Goal: Information Seeking & Learning: Learn about a topic

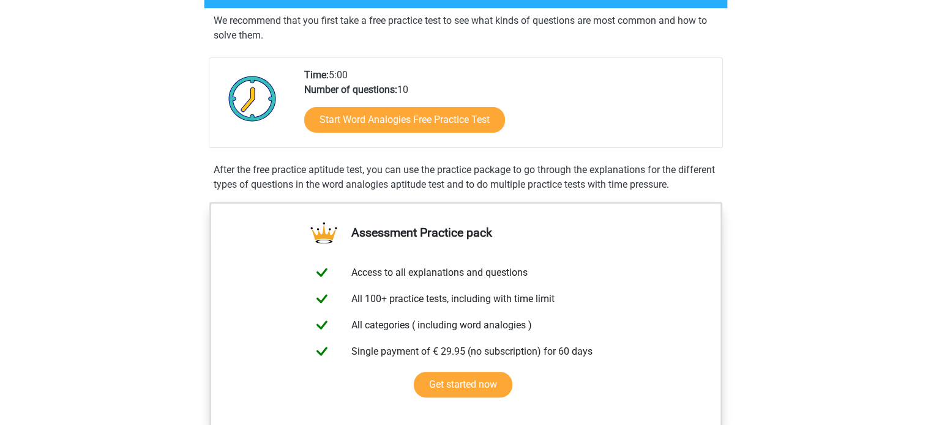
scroll to position [190, 0]
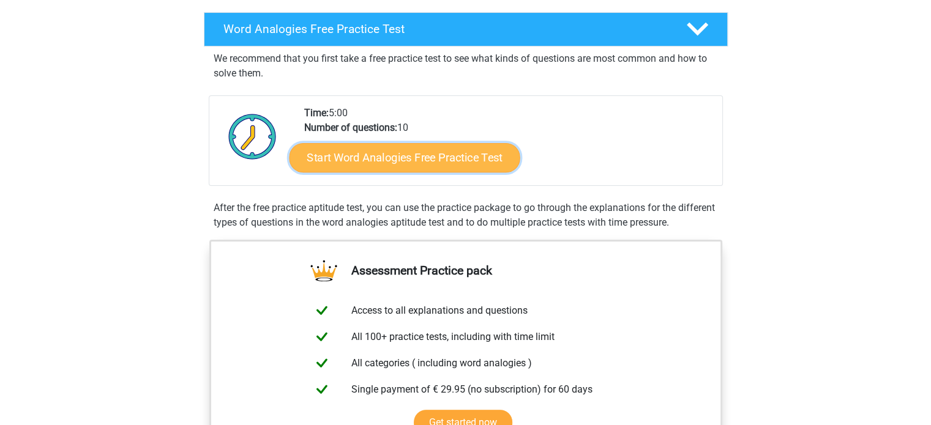
click at [475, 159] on link "Start Word Analogies Free Practice Test" at bounding box center [404, 157] width 231 height 29
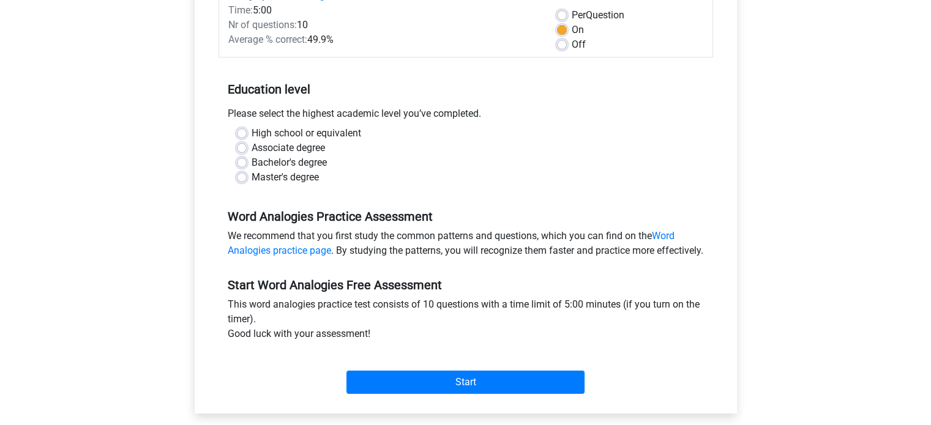
scroll to position [206, 0]
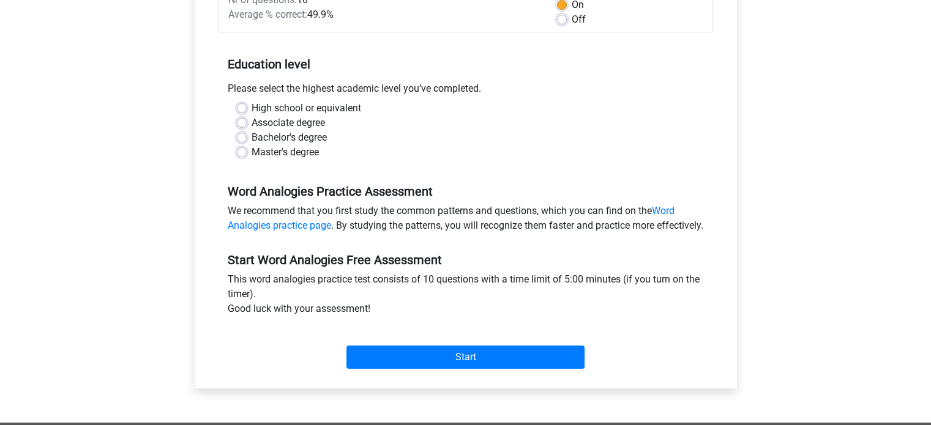
drag, startPoint x: 257, startPoint y: 136, endPoint x: 275, endPoint y: 143, distance: 19.4
click at [257, 136] on label "Bachelor's degree" at bounding box center [289, 137] width 75 height 15
click at [247, 136] on input "Bachelor's degree" at bounding box center [242, 136] width 10 height 12
radio input "true"
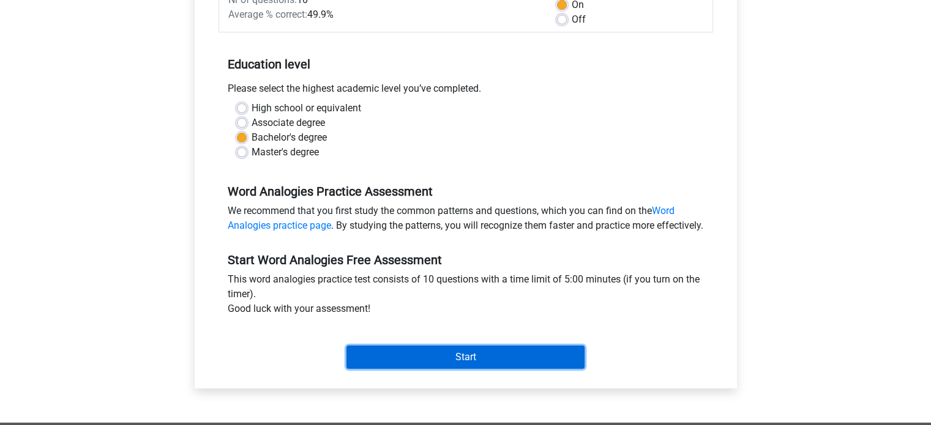
click at [499, 369] on input "Start" at bounding box center [465, 357] width 238 height 23
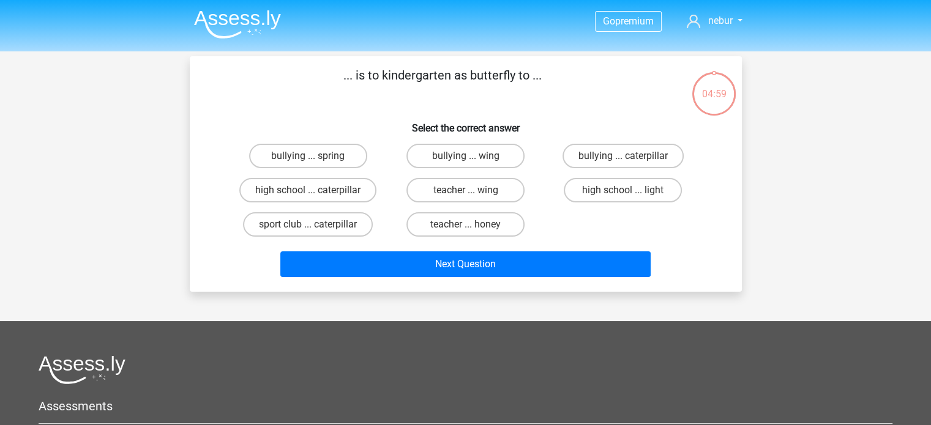
drag, startPoint x: 424, startPoint y: 72, endPoint x: 487, endPoint y: 83, distance: 63.9
click at [487, 83] on p "... is to kindergarten as butterfly to ..." at bounding box center [442, 84] width 467 height 37
click at [332, 91] on p "... is to kindergarten as butterfly to ..." at bounding box center [442, 84] width 467 height 37
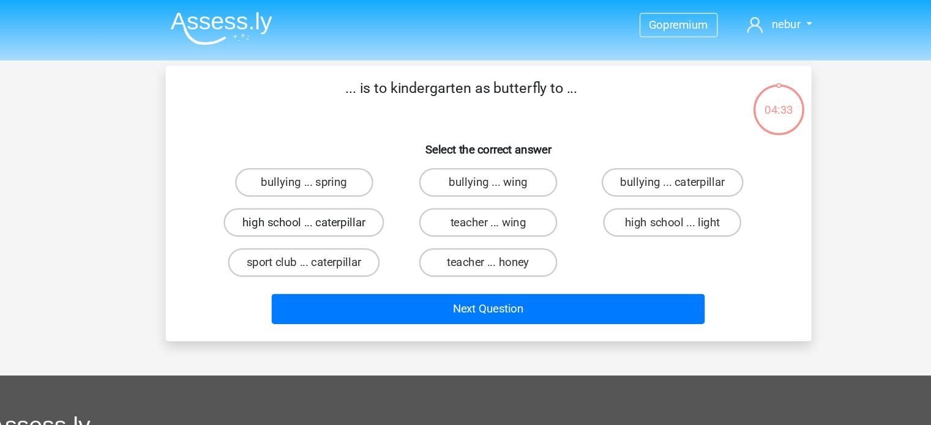
click at [326, 187] on label "high school ... caterpillar" at bounding box center [307, 190] width 137 height 24
click at [316, 190] on input "high school ... caterpillar" at bounding box center [312, 194] width 8 height 8
radio input "true"
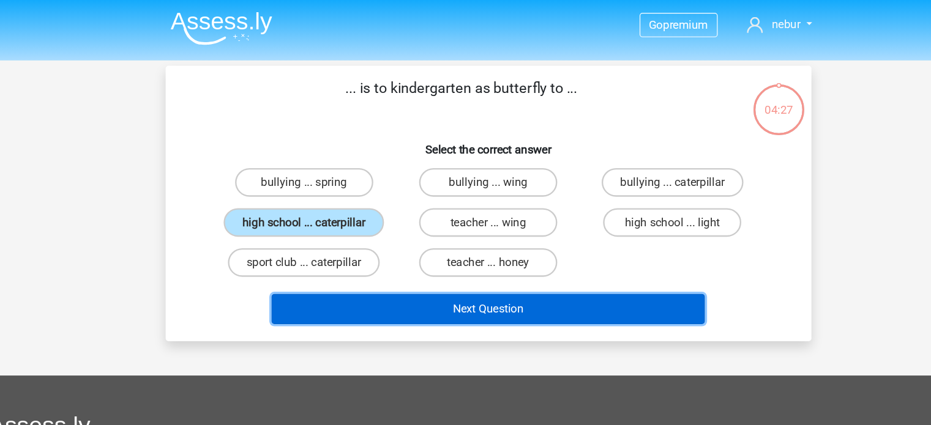
click at [362, 252] on button "Next Question" at bounding box center [465, 265] width 370 height 26
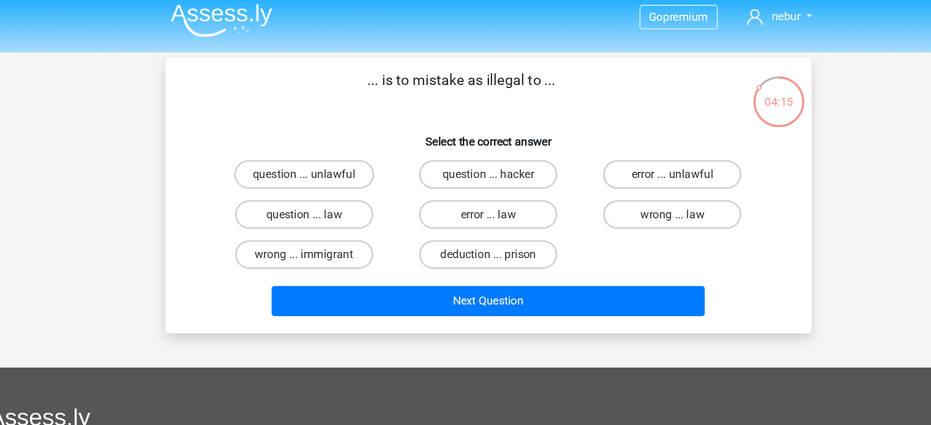
click at [523, 91] on p "... is to mistake as illegal to ..." at bounding box center [442, 84] width 467 height 37
click at [616, 162] on label "error ... unlawful" at bounding box center [623, 156] width 118 height 24
click at [623, 162] on input "error ... unlawful" at bounding box center [627, 160] width 8 height 8
radio input "true"
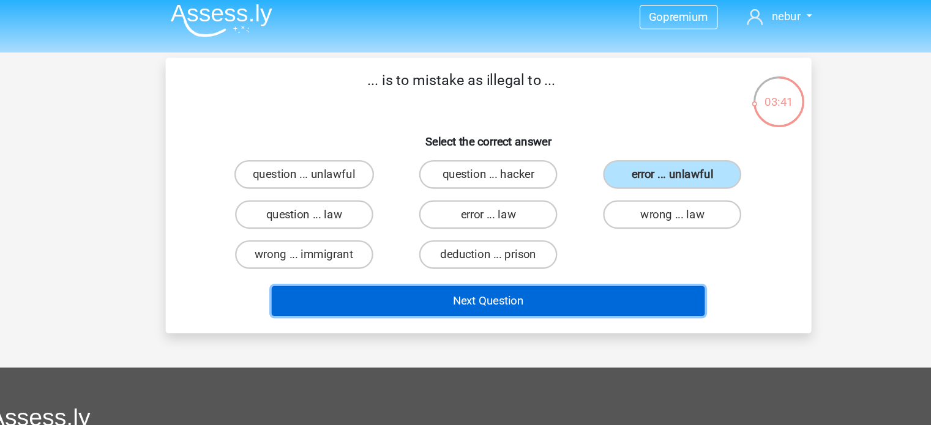
click at [547, 255] on button "Next Question" at bounding box center [465, 265] width 370 height 26
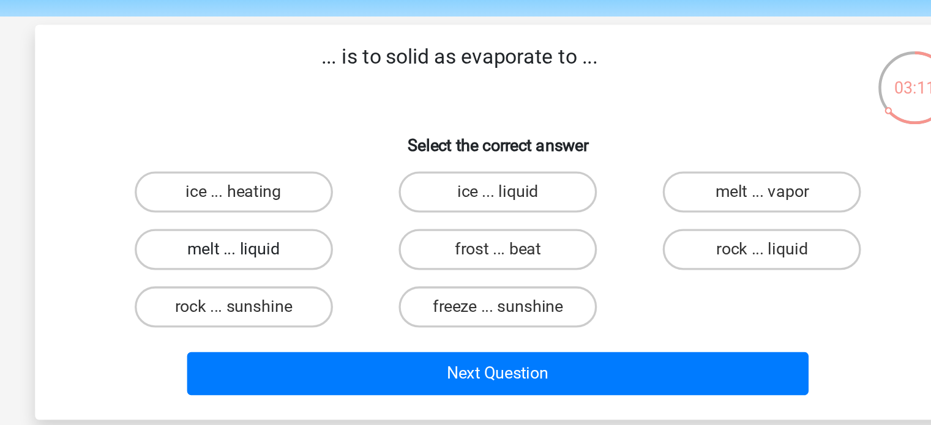
click at [332, 182] on label "melt ... liquid" at bounding box center [308, 190] width 118 height 24
click at [316, 190] on input "melt ... liquid" at bounding box center [312, 194] width 8 height 8
radio input "true"
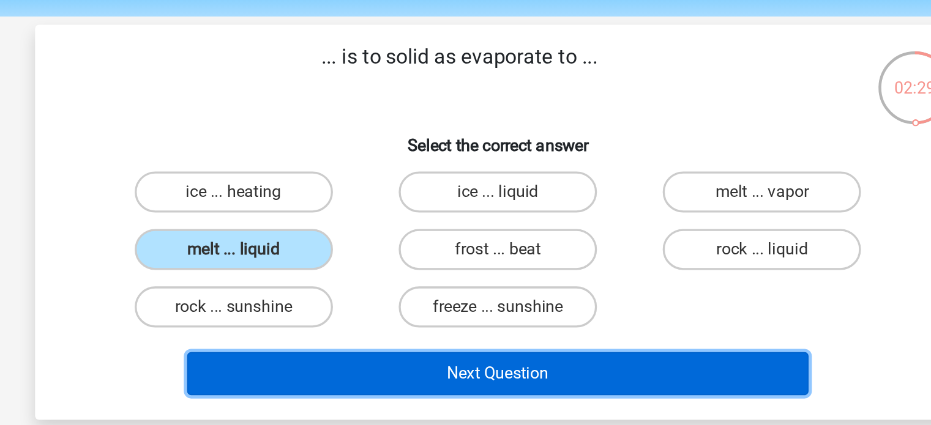
click at [440, 256] on button "Next Question" at bounding box center [465, 265] width 370 height 26
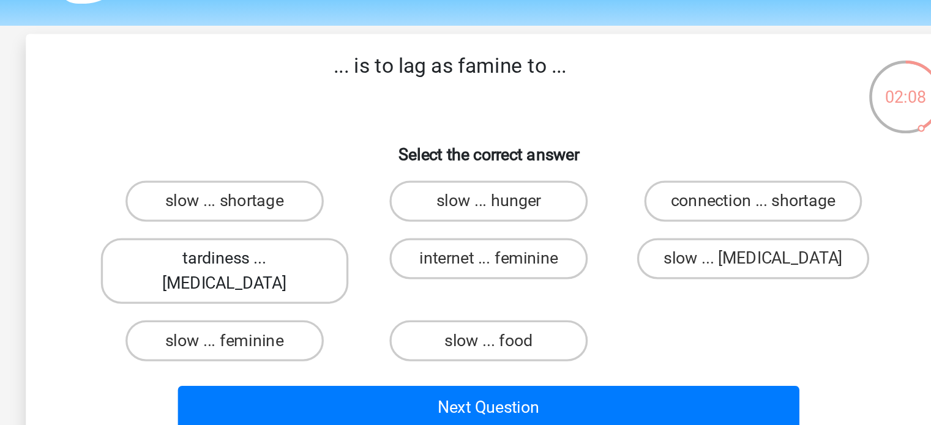
click at [352, 196] on label "tardiness ... [MEDICAL_DATA]" at bounding box center [307, 197] width 147 height 39
click at [316, 196] on input "tardiness ... [MEDICAL_DATA]" at bounding box center [312, 194] width 8 height 8
radio input "true"
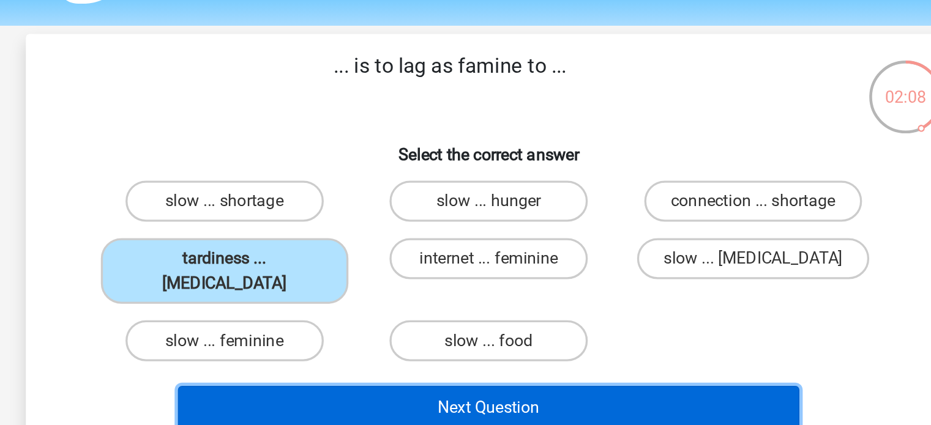
click at [406, 266] on button "Next Question" at bounding box center [465, 279] width 370 height 26
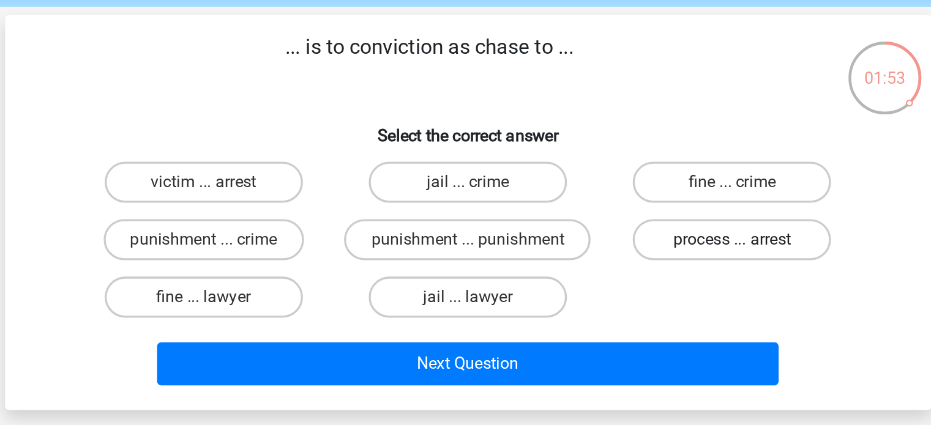
click at [590, 191] on label "process ... arrest" at bounding box center [623, 190] width 118 height 24
click at [623, 191] on input "process ... arrest" at bounding box center [627, 194] width 8 height 8
radio input "true"
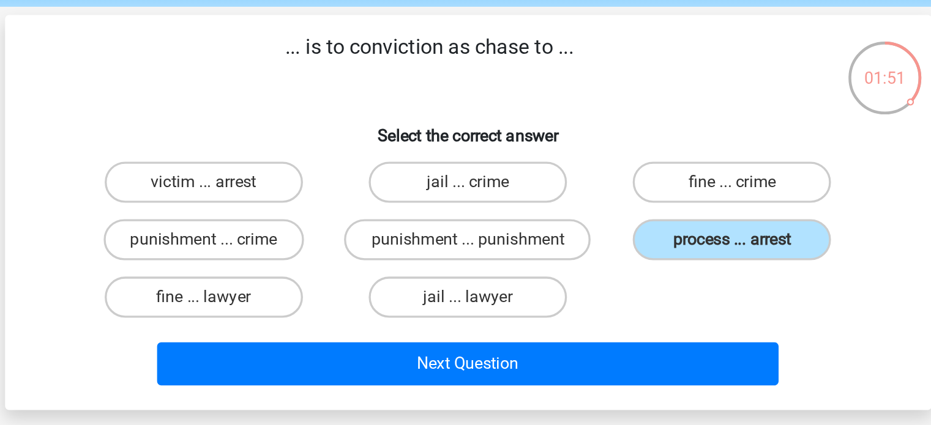
click at [524, 249] on div "Next Question" at bounding box center [465, 262] width 513 height 40
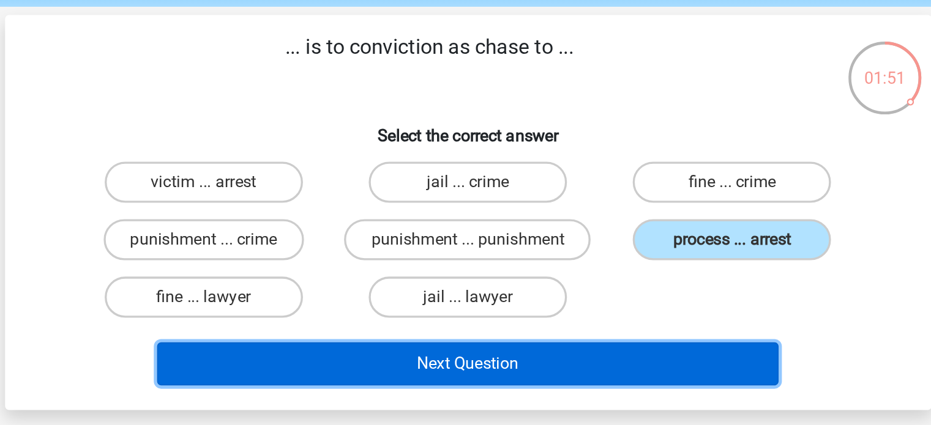
click at [523, 264] on button "Next Question" at bounding box center [465, 265] width 370 height 26
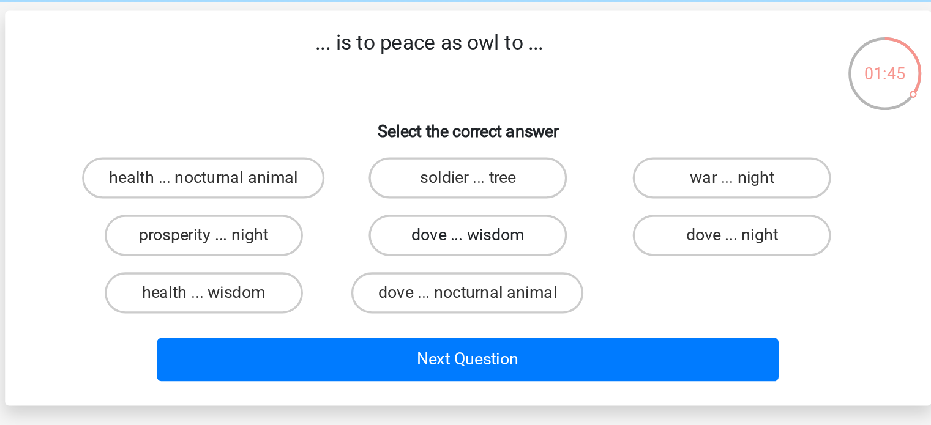
click at [472, 188] on label "dove ... wisdom" at bounding box center [465, 190] width 118 height 24
click at [472, 190] on input "dove ... wisdom" at bounding box center [469, 194] width 8 height 8
radio input "true"
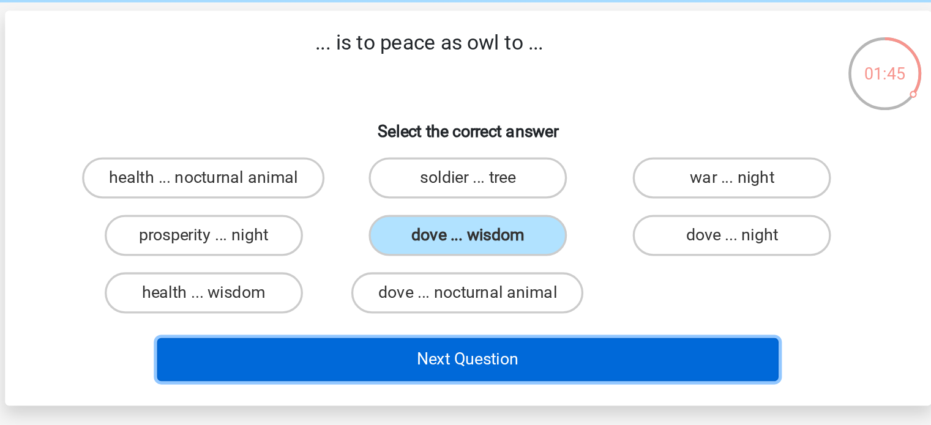
click at [526, 264] on button "Next Question" at bounding box center [465, 265] width 370 height 26
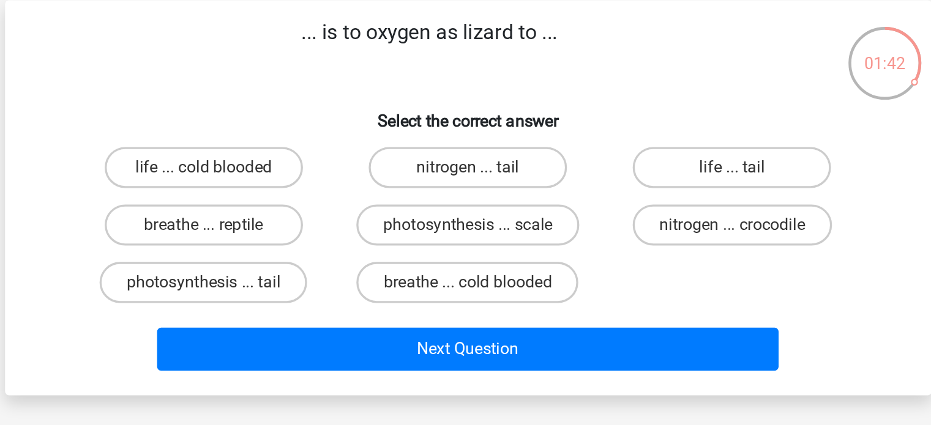
click at [471, 90] on p "... is to oxygen as lizard to ..." at bounding box center [442, 84] width 467 height 37
click at [594, 187] on label "nitrogen ... crocodile" at bounding box center [623, 190] width 119 height 24
click at [623, 190] on input "nitrogen ... crocodile" at bounding box center [627, 194] width 8 height 8
radio input "true"
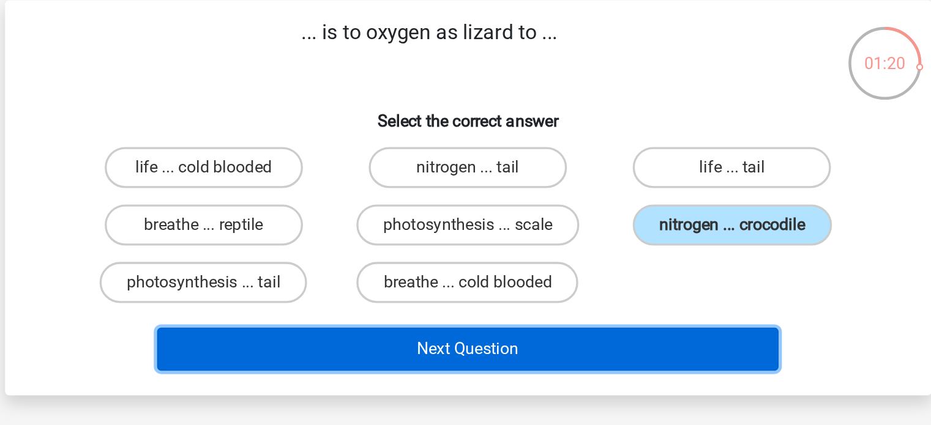
click at [580, 252] on button "Next Question" at bounding box center [465, 265] width 370 height 26
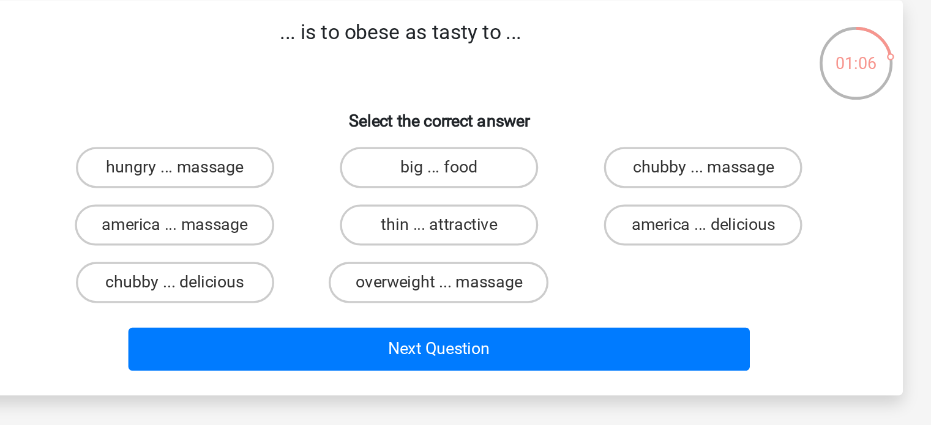
drag, startPoint x: 359, startPoint y: 75, endPoint x: 528, endPoint y: 81, distance: 168.4
click at [528, 81] on p "... is to obese as tasty to ..." at bounding box center [442, 84] width 467 height 37
click at [334, 220] on label "chubby ... delicious" at bounding box center [308, 224] width 118 height 24
click at [316, 225] on input "chubby ... delicious" at bounding box center [312, 229] width 8 height 8
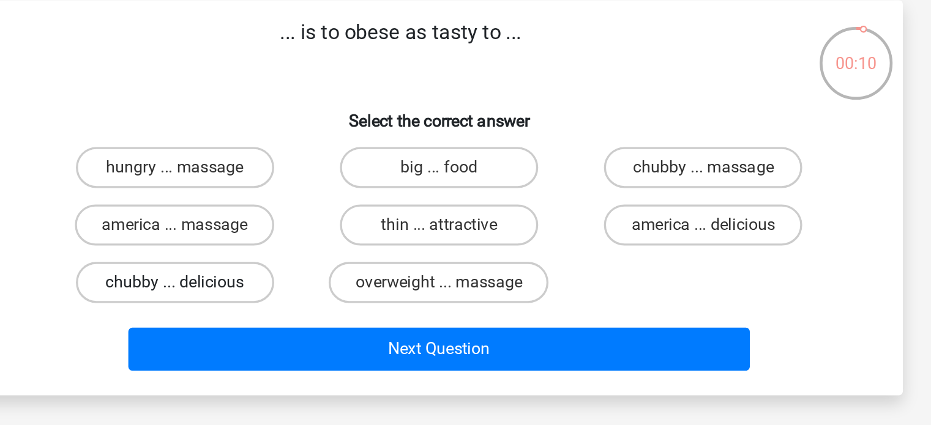
radio input "true"
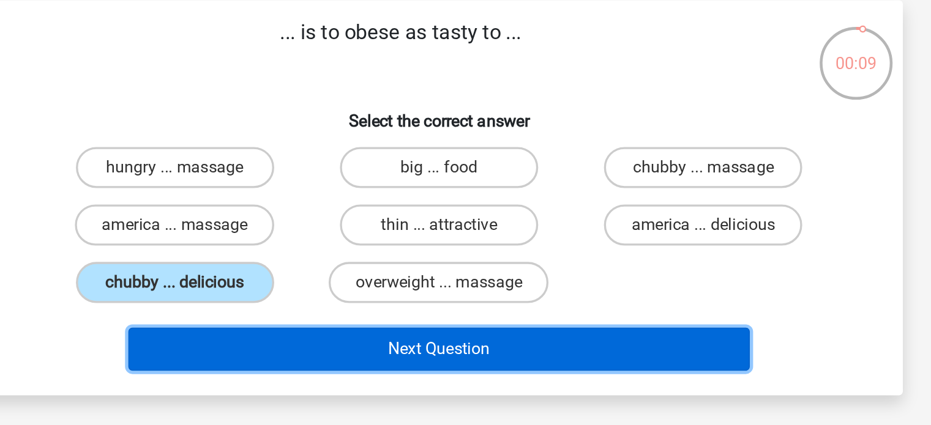
click at [461, 267] on button "Next Question" at bounding box center [465, 265] width 370 height 26
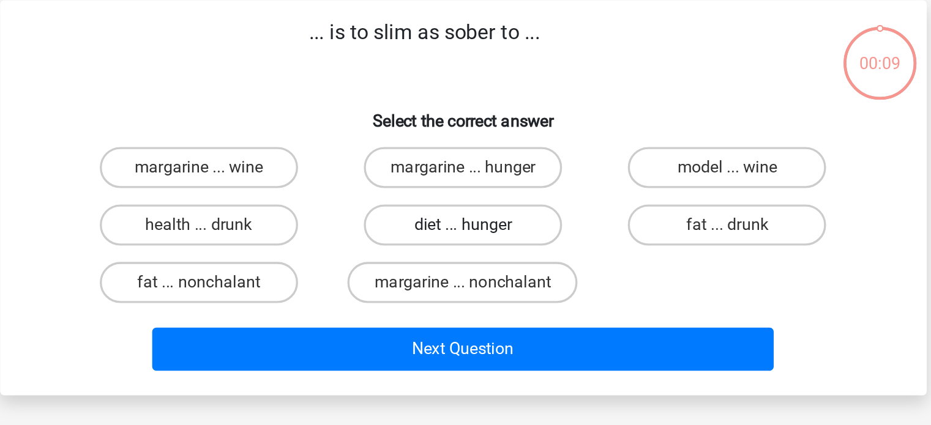
click at [447, 196] on label "diet ... hunger" at bounding box center [465, 190] width 118 height 24
click at [465, 196] on input "diet ... hunger" at bounding box center [469, 194] width 8 height 8
radio input "true"
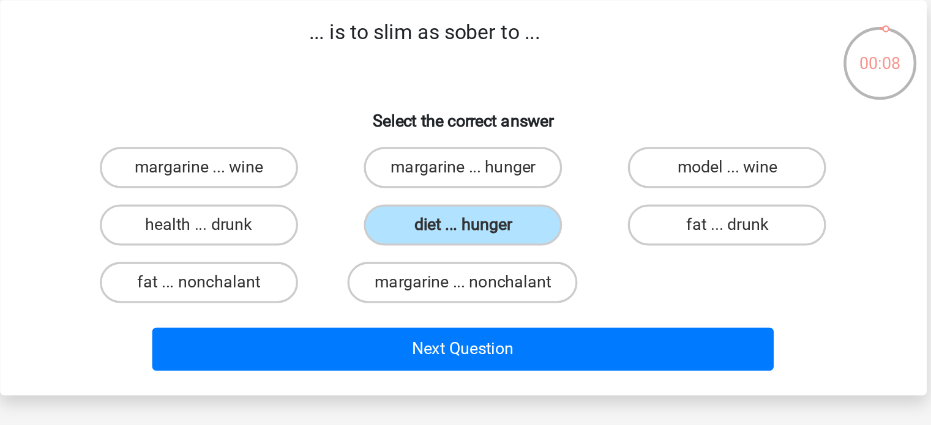
click at [450, 240] on div "margarine ... nonchalant" at bounding box center [465, 224] width 157 height 34
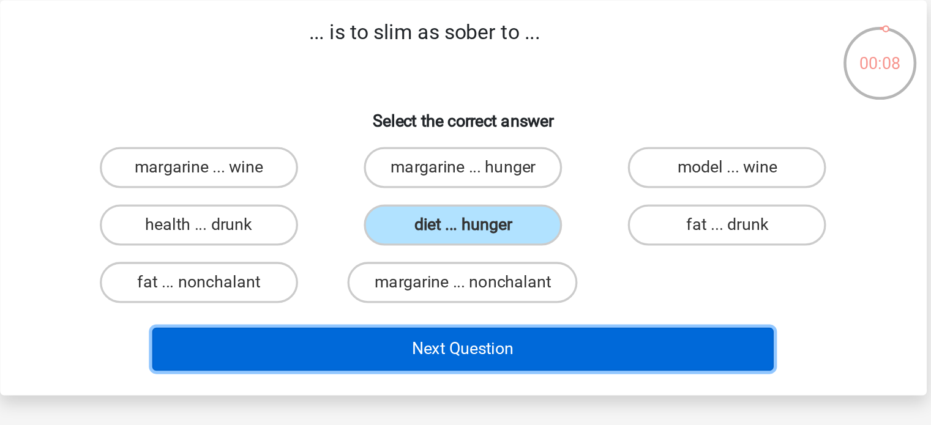
click at [454, 253] on button "Next Question" at bounding box center [465, 265] width 370 height 26
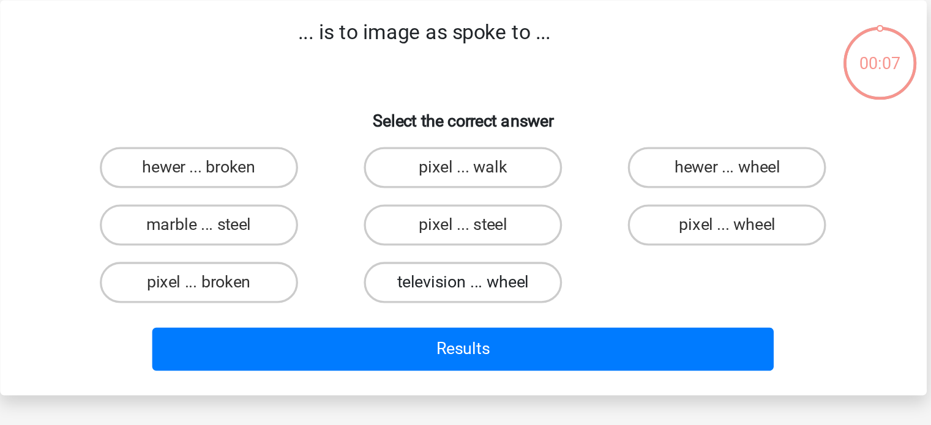
click at [467, 212] on label "television ... wheel" at bounding box center [465, 224] width 118 height 24
click at [467, 225] on input "television ... wheel" at bounding box center [469, 229] width 8 height 8
radio input "true"
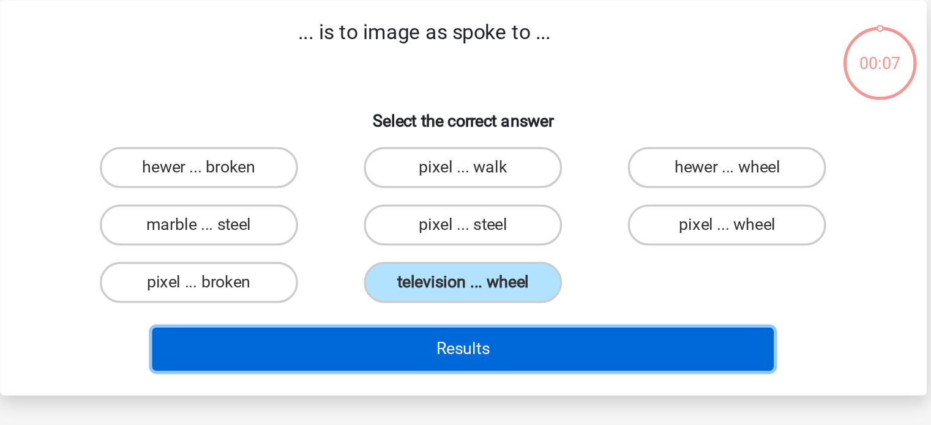
click at [454, 264] on button "Results" at bounding box center [465, 265] width 370 height 26
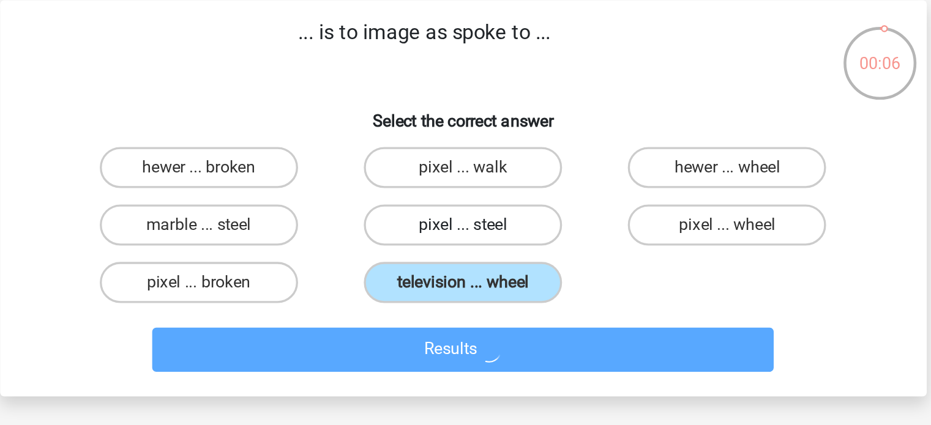
click at [465, 185] on label "pixel ... steel" at bounding box center [465, 190] width 118 height 24
click at [465, 190] on input "pixel ... steel" at bounding box center [469, 194] width 8 height 8
radio input "true"
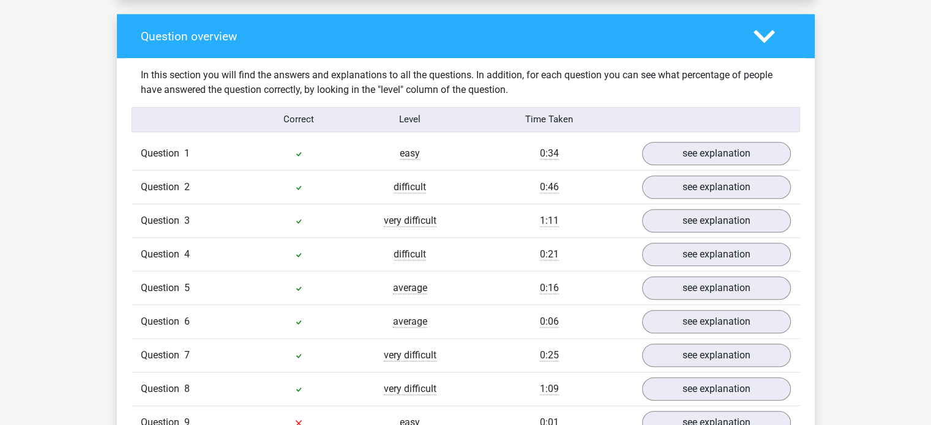
scroll to position [998, 0]
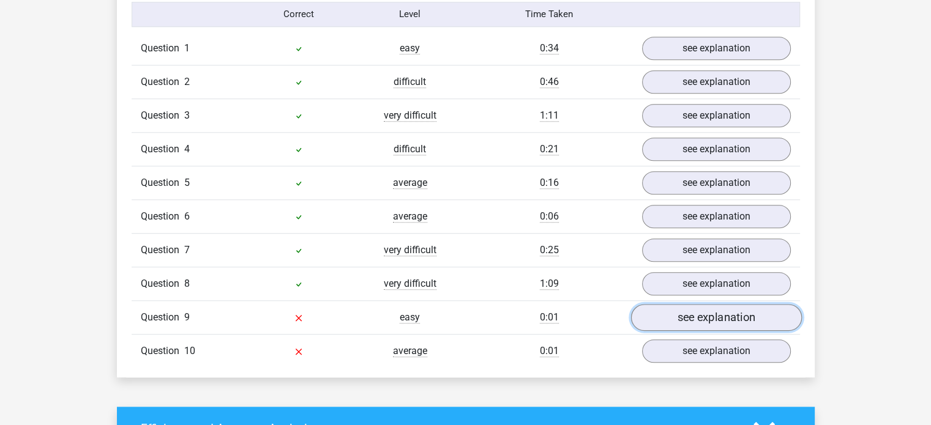
click at [705, 316] on link "see explanation" at bounding box center [715, 317] width 171 height 27
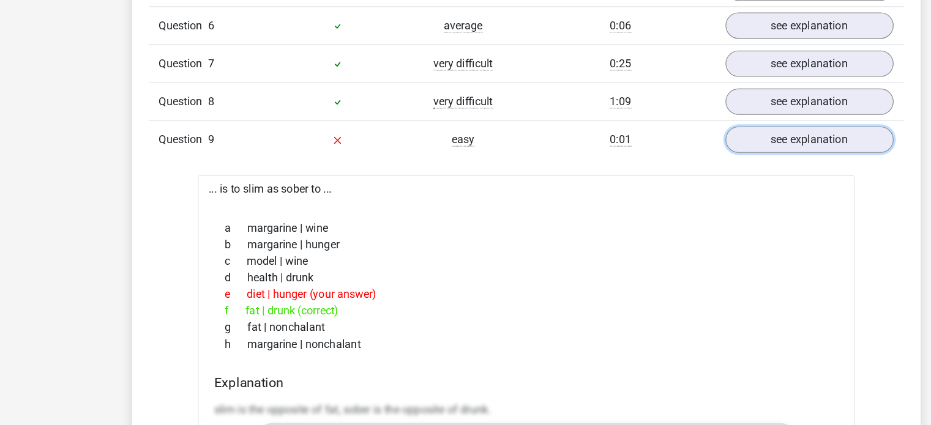
scroll to position [894, 0]
